Goal: Transaction & Acquisition: Book appointment/travel/reservation

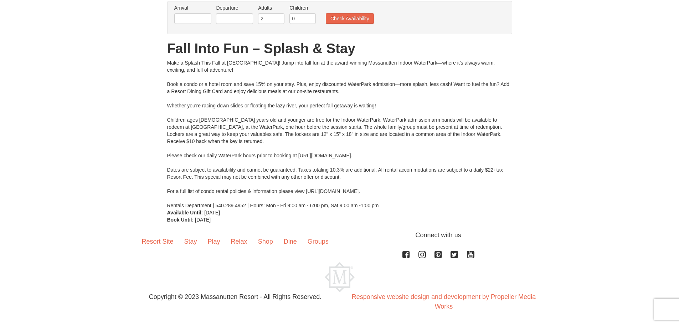
scroll to position [22, 0]
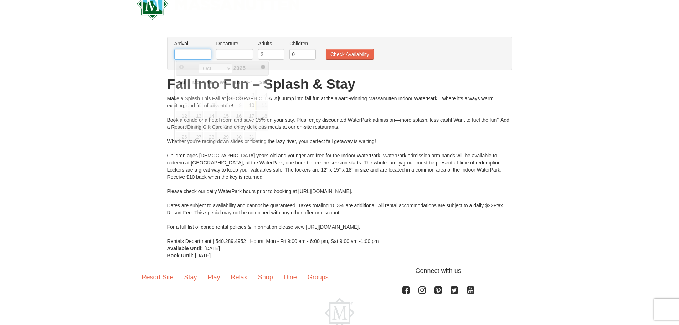
click at [188, 53] on input "text" at bounding box center [192, 54] width 37 height 11
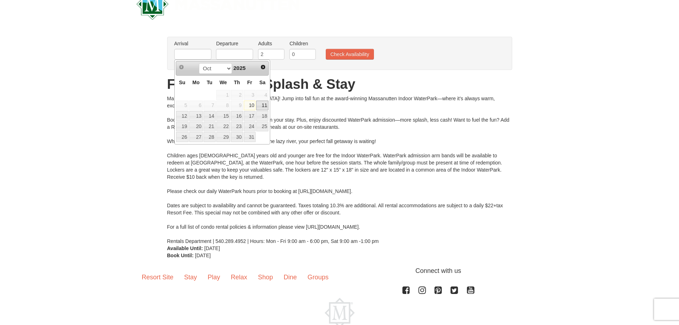
click at [259, 108] on link "11" at bounding box center [262, 105] width 12 height 10
type input "10/11/2025"
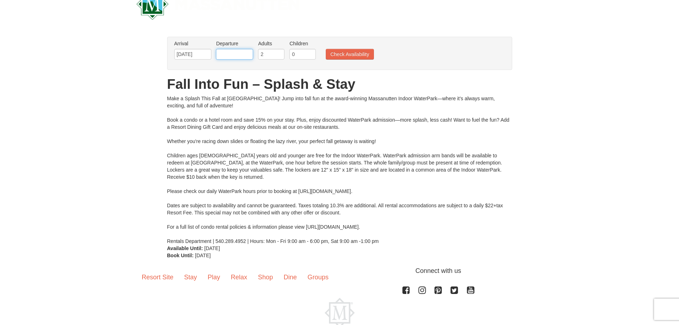
click at [228, 54] on input "text" at bounding box center [234, 54] width 37 height 11
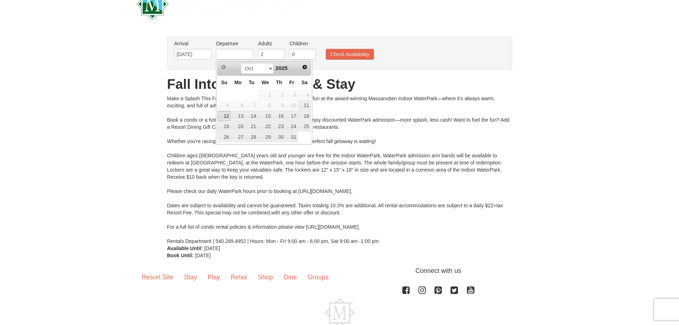
click at [225, 115] on link "12" at bounding box center [224, 116] width 12 height 10
type input "10/12/2025"
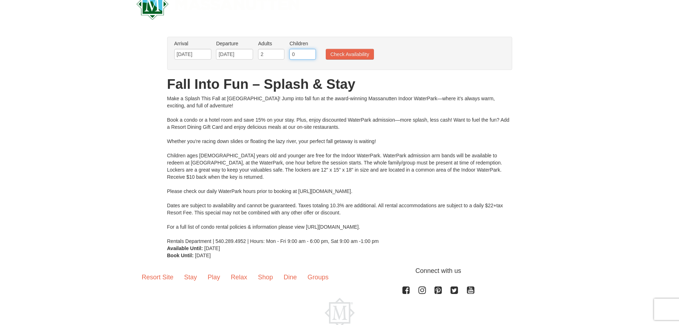
click at [294, 52] on input "0" at bounding box center [302, 54] width 26 height 11
click at [310, 52] on input "1" at bounding box center [302, 54] width 26 height 11
click at [310, 52] on input "2" at bounding box center [302, 54] width 26 height 11
click at [310, 52] on input "3" at bounding box center [302, 54] width 26 height 11
type input "4"
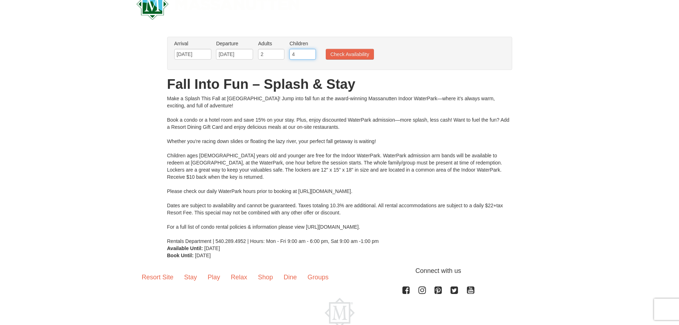
click at [310, 52] on input "4" at bounding box center [302, 54] width 26 height 11
click at [338, 58] on button "Check Availability" at bounding box center [350, 54] width 48 height 11
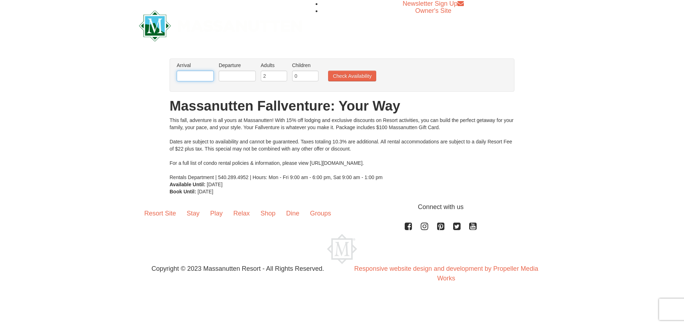
click at [201, 80] on input "text" at bounding box center [195, 76] width 37 height 11
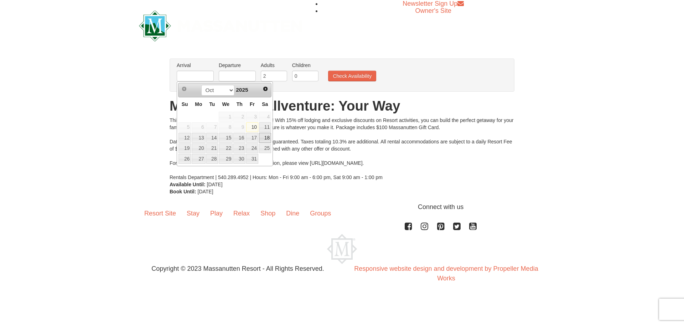
click at [264, 137] on link "18" at bounding box center [265, 138] width 12 height 10
type input "[DATE]"
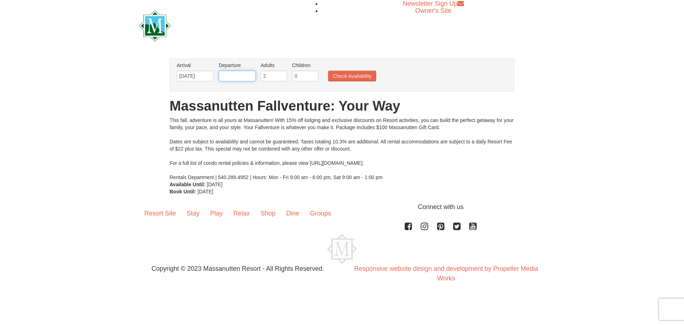
click at [233, 77] on input "text" at bounding box center [237, 76] width 37 height 11
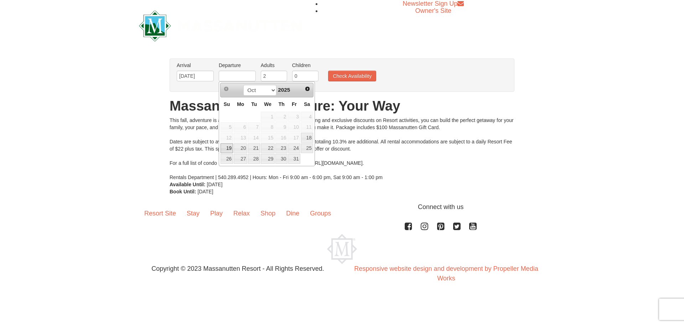
click at [230, 148] on link "19" at bounding box center [226, 148] width 12 height 10
type input "[DATE]"
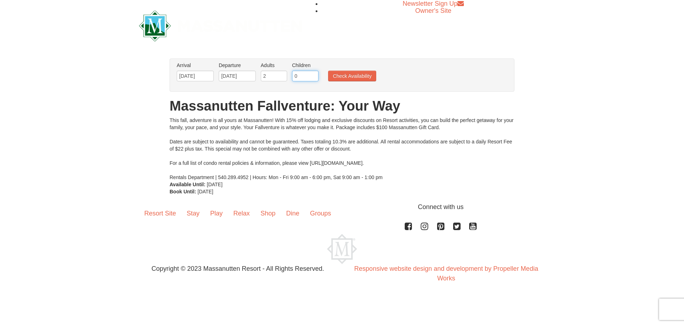
click at [297, 75] on input "0" at bounding box center [305, 76] width 26 height 11
click at [311, 74] on input "1" at bounding box center [305, 76] width 26 height 11
click at [311, 74] on input "2" at bounding box center [305, 76] width 26 height 11
click at [311, 74] on input "3" at bounding box center [305, 76] width 26 height 11
type input "4"
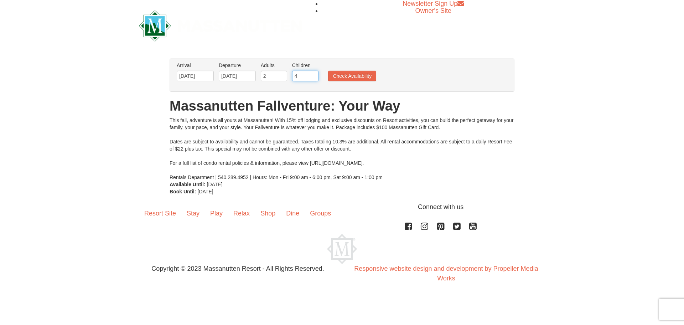
click at [311, 74] on input "4" at bounding box center [305, 76] width 26 height 11
click at [339, 76] on button "Check Availability" at bounding box center [352, 76] width 48 height 11
